Goal: Navigation & Orientation: Find specific page/section

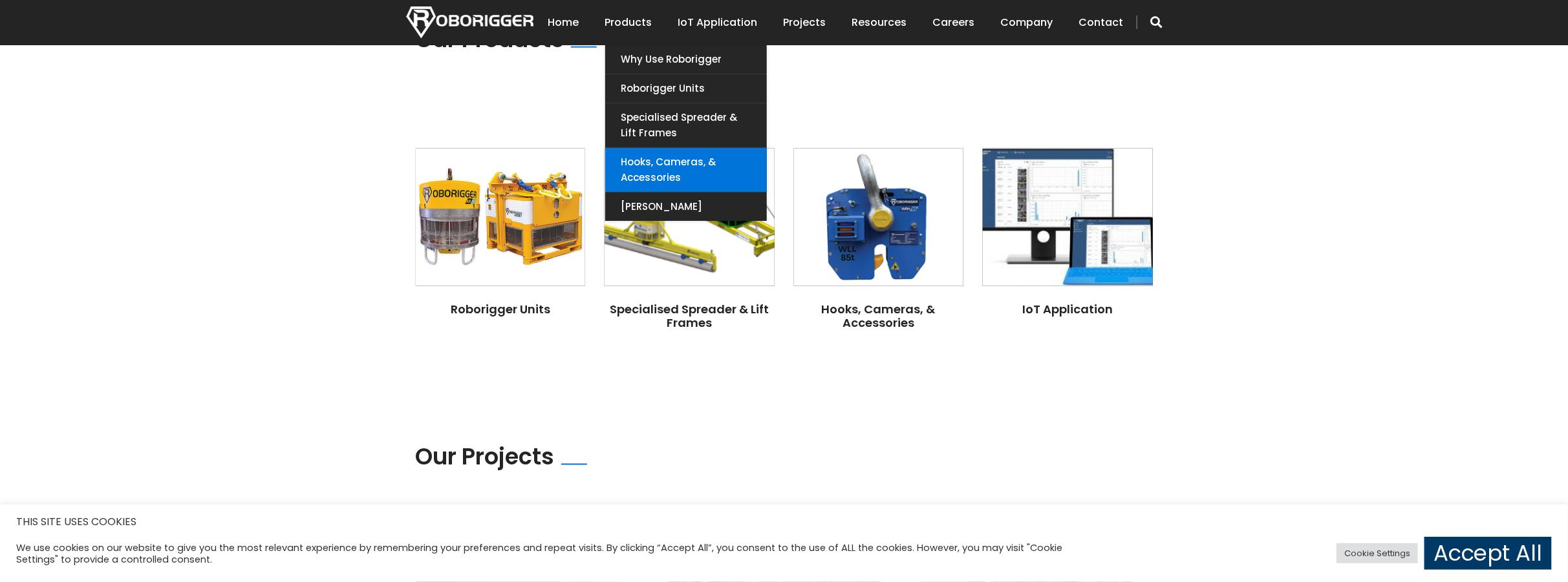
scroll to position [905, 0]
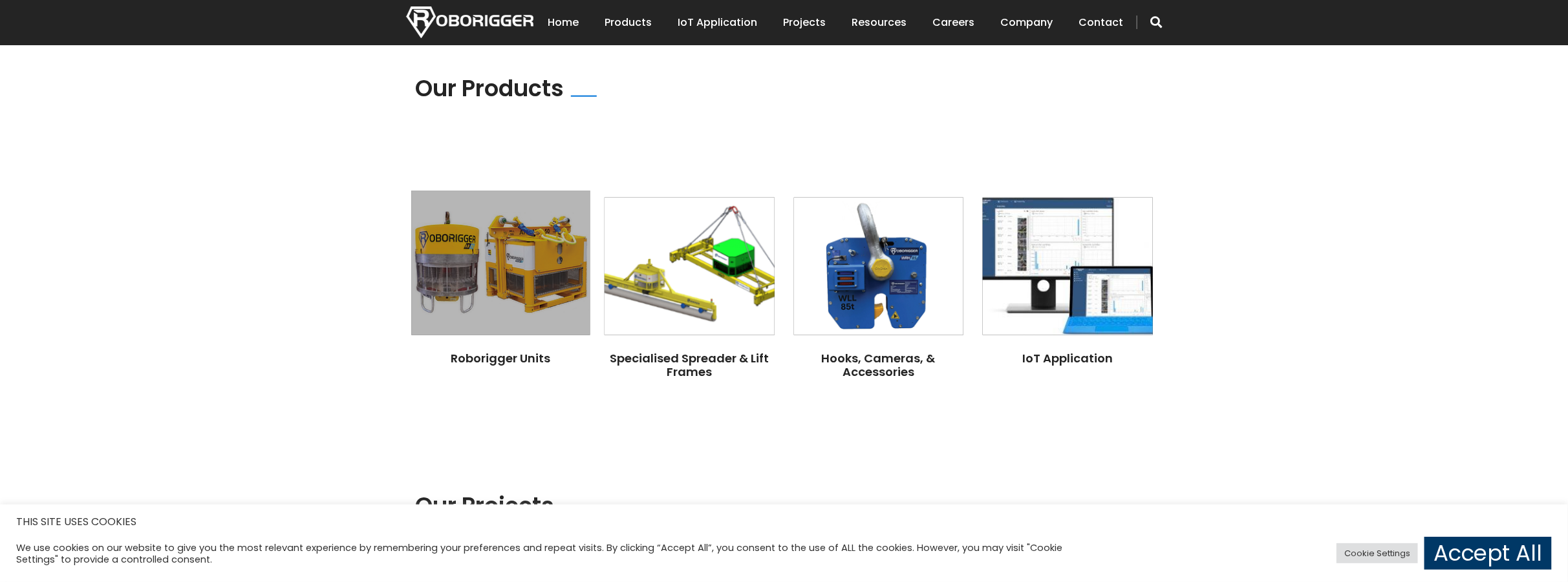
click at [532, 228] on img at bounding box center [500, 262] width 179 height 144
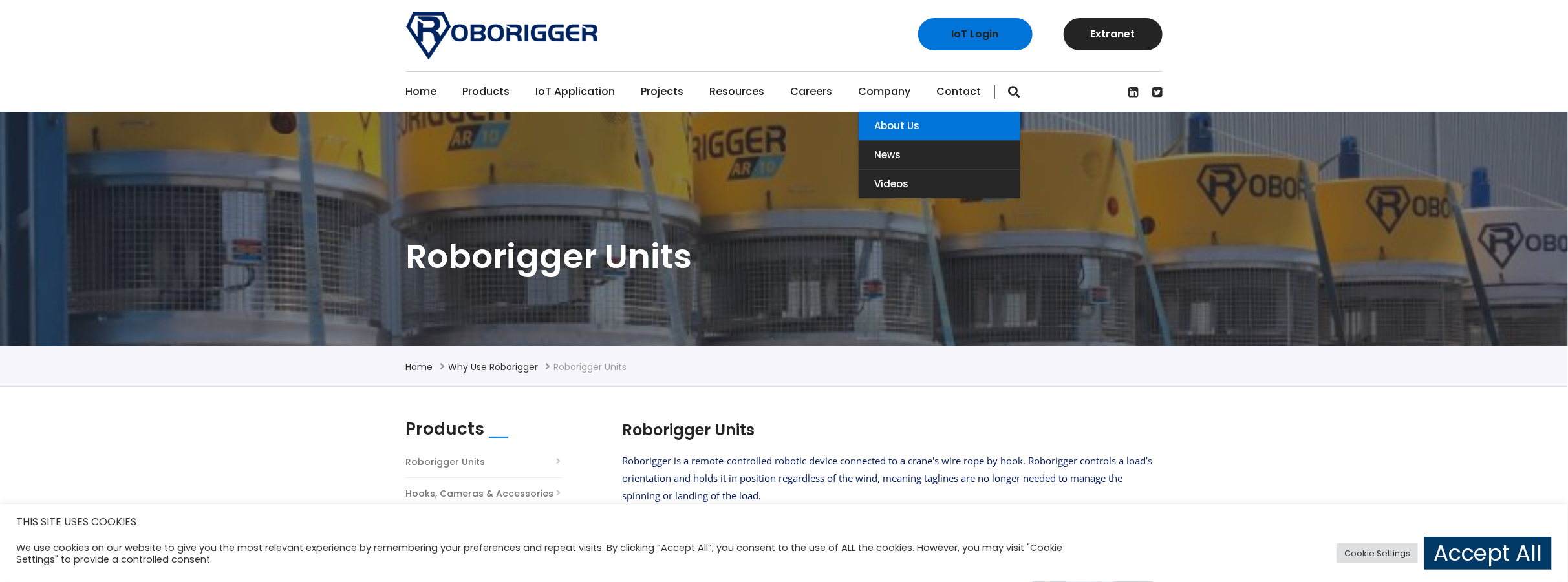
click at [877, 127] on link "About Us" at bounding box center [940, 125] width 162 height 28
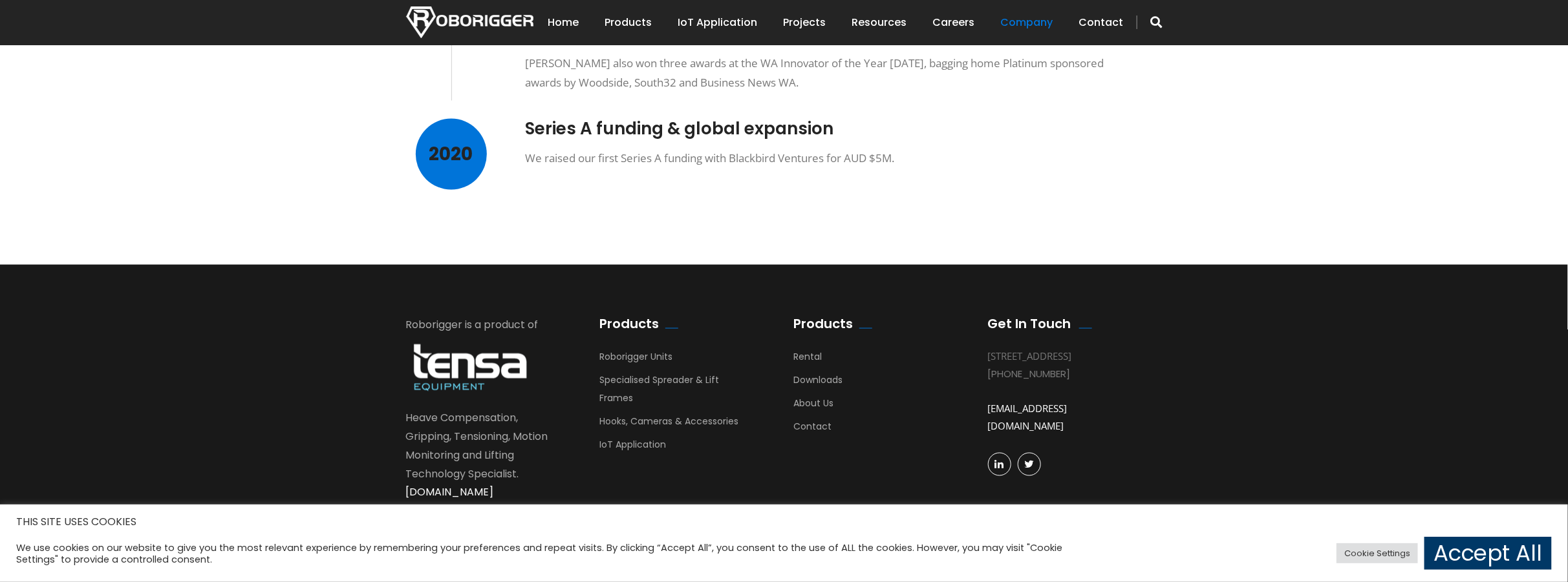
scroll to position [1154, 0]
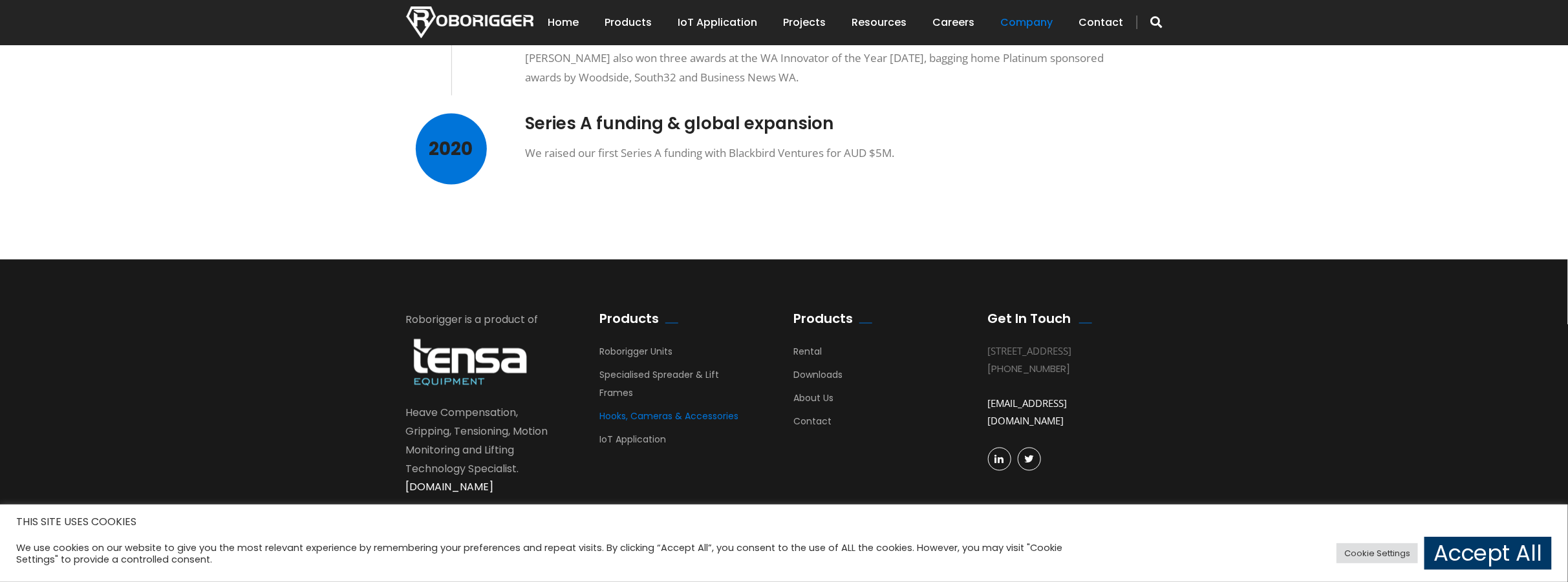
click at [675, 410] on link "Hooks, Cameras & Accessories" at bounding box center [670, 420] width 139 height 19
